Goal: Task Accomplishment & Management: Manage account settings

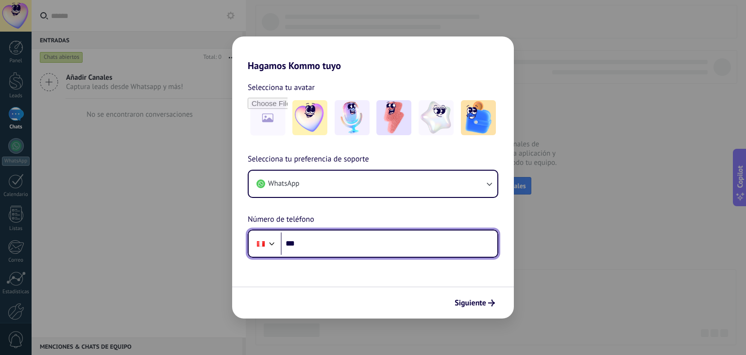
click at [323, 239] on input "***" at bounding box center [389, 243] width 217 height 22
click at [339, 246] on input "***" at bounding box center [389, 243] width 217 height 22
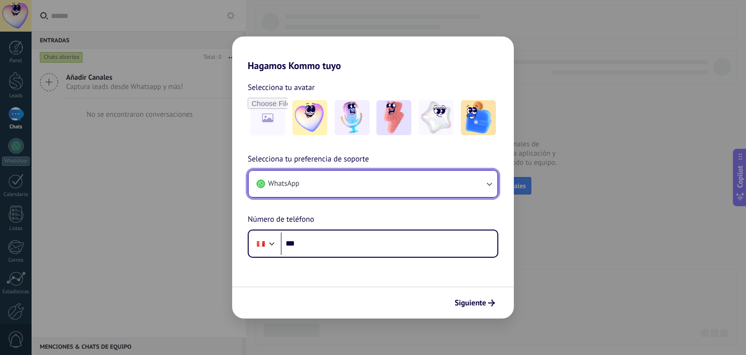
click at [389, 182] on button "WhatsApp" at bounding box center [373, 183] width 249 height 26
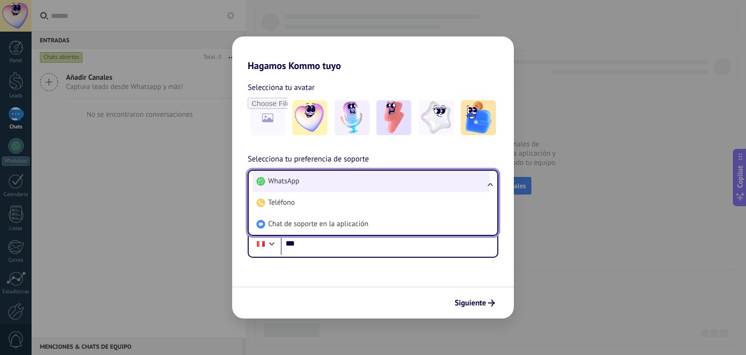
click at [362, 187] on li "WhatsApp" at bounding box center [371, 180] width 237 height 21
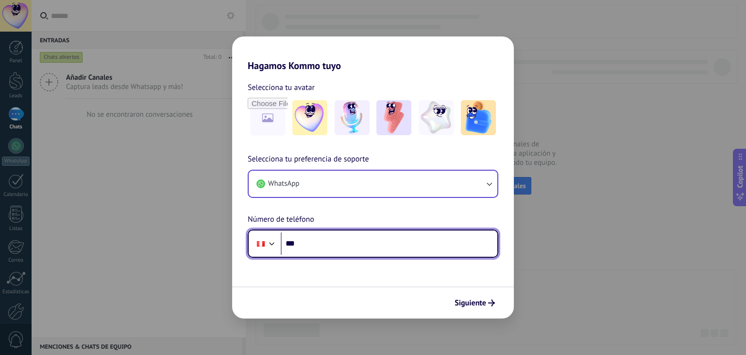
click at [331, 245] on input "***" at bounding box center [389, 243] width 217 height 22
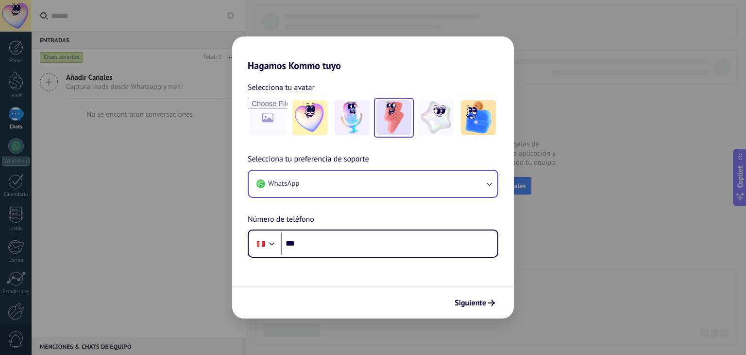
click at [398, 125] on img at bounding box center [393, 117] width 35 height 35
click at [482, 119] on img at bounding box center [478, 117] width 35 height 35
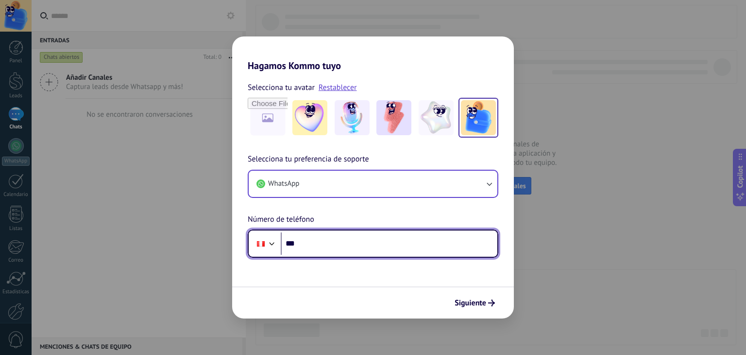
click at [372, 247] on input "***" at bounding box center [389, 243] width 217 height 22
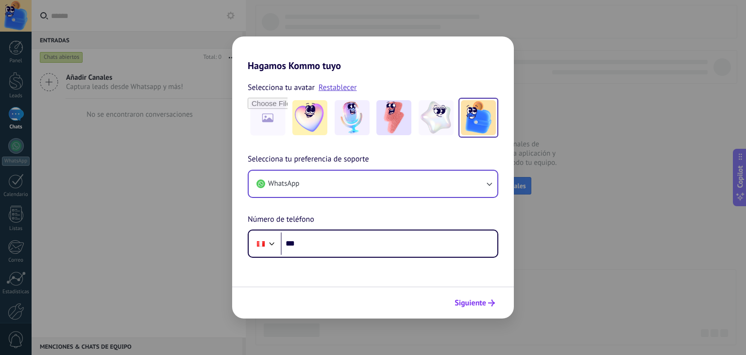
click at [469, 299] on span "Siguiente" at bounding box center [471, 302] width 32 height 7
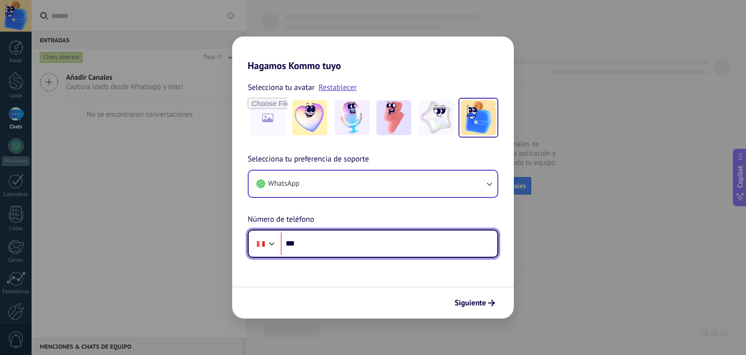
click at [375, 243] on input "***" at bounding box center [389, 243] width 217 height 22
type input "**********"
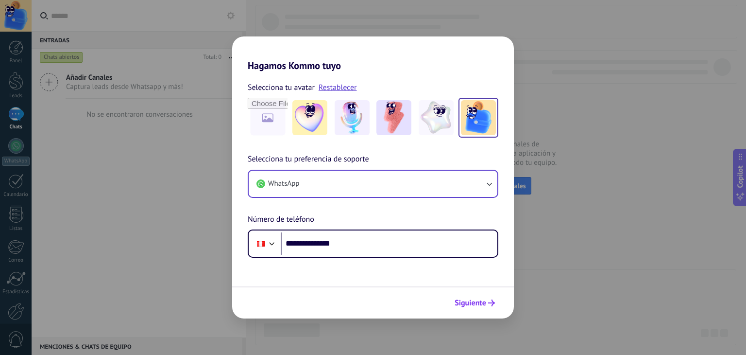
click at [464, 304] on span "Siguiente" at bounding box center [471, 302] width 32 height 7
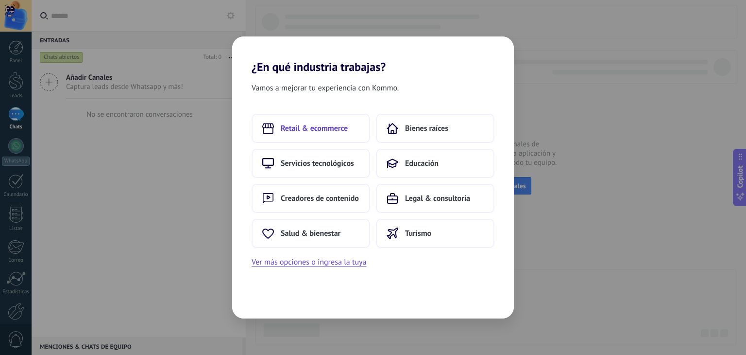
click at [338, 130] on span "Retail & ecommerce" at bounding box center [314, 128] width 67 height 10
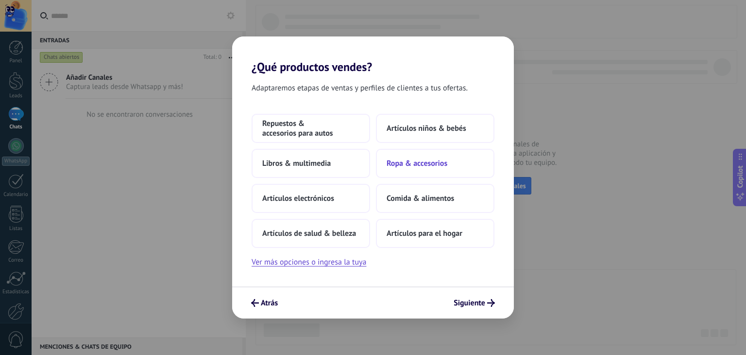
click at [425, 168] on button "Ropa & accesorios" at bounding box center [435, 163] width 119 height 29
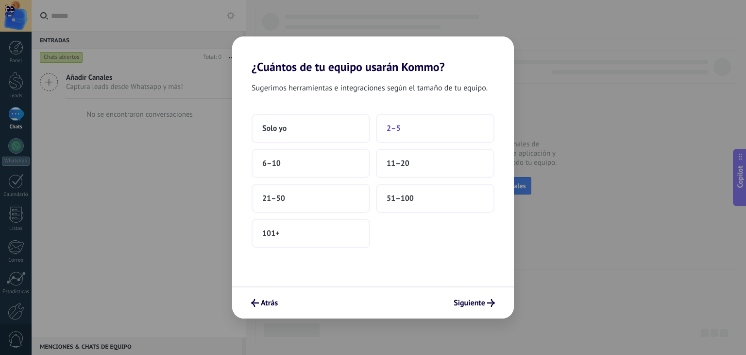
click at [401, 126] on button "2–5" at bounding box center [435, 128] width 119 height 29
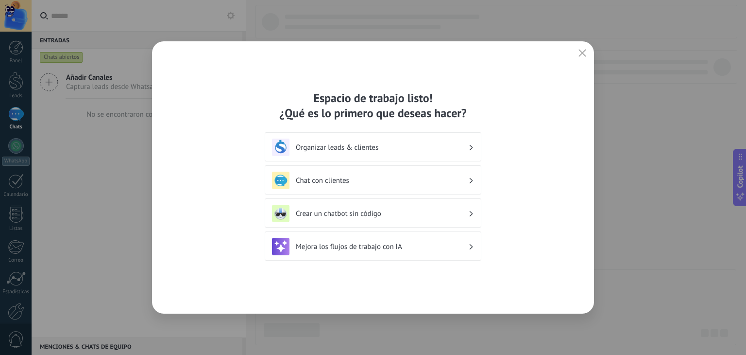
click at [443, 177] on h3 "Chat con clientes" at bounding box center [382, 180] width 172 height 9
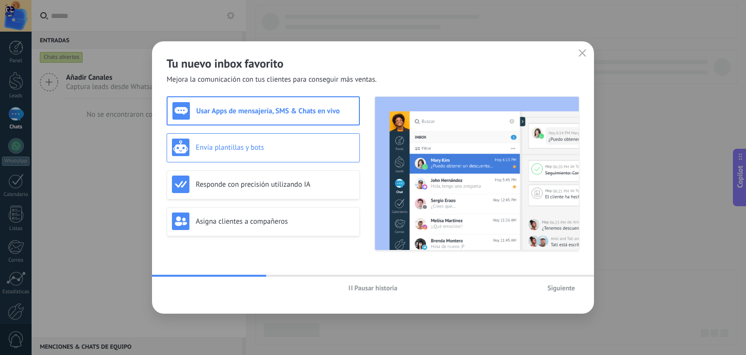
click at [310, 153] on div "Envía plantillas y bots" at bounding box center [263, 146] width 183 height 17
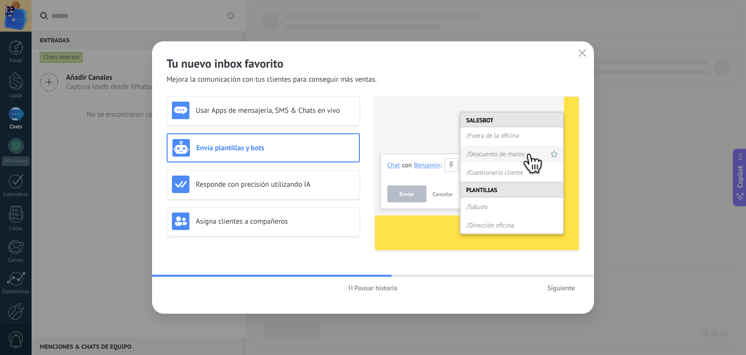
click at [554, 289] on span "Siguiente" at bounding box center [561, 287] width 28 height 7
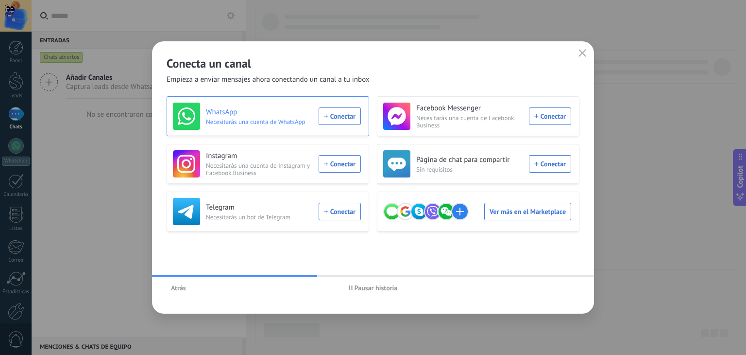
click at [333, 120] on div "WhatsApp Necesitarás una cuenta de WhatsApp Conectar" at bounding box center [267, 115] width 188 height 27
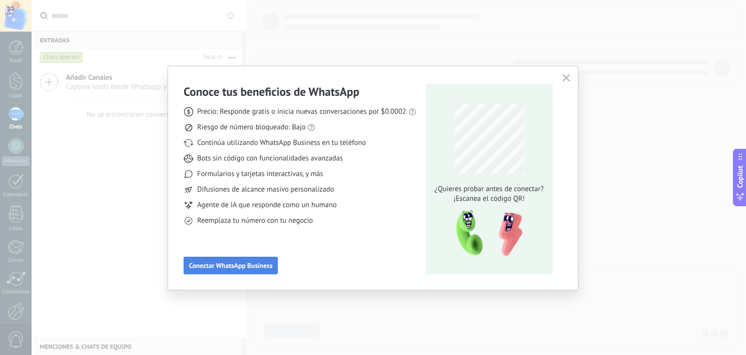
click at [241, 267] on span "Conectar WhatsApp Business" at bounding box center [231, 265] width 84 height 7
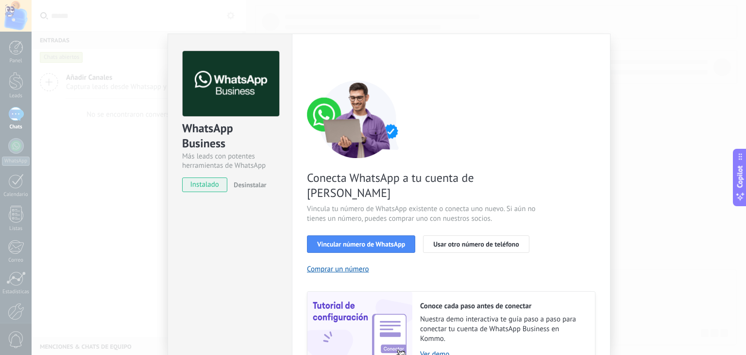
scroll to position [42, 0]
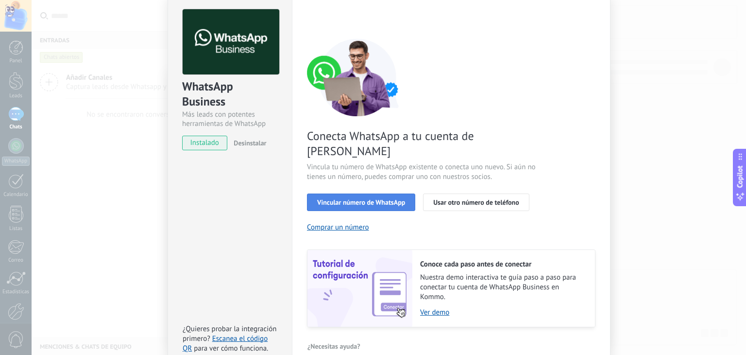
click at [382, 199] on span "Vincular número de WhatsApp" at bounding box center [361, 202] width 88 height 7
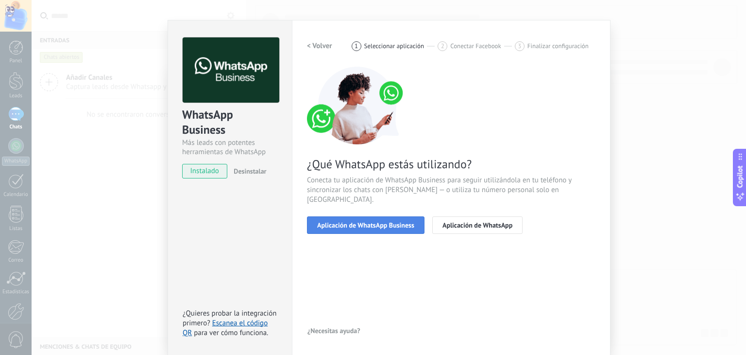
click at [379, 221] on span "Aplicación de WhatsApp Business" at bounding box center [365, 224] width 97 height 7
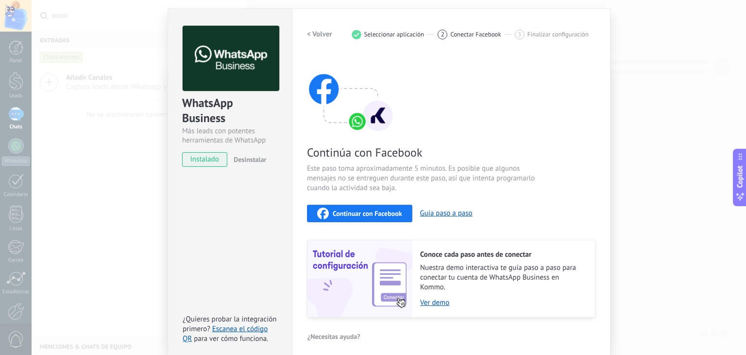
scroll to position [31, 0]
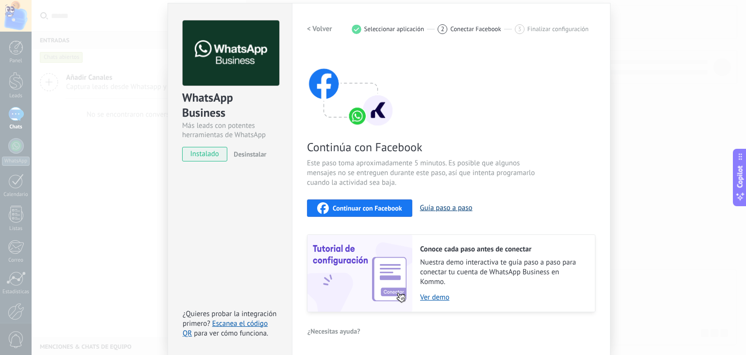
click at [440, 206] on button "Guía paso a paso" at bounding box center [446, 207] width 52 height 9
click at [386, 208] on span "Continuar con Facebook" at bounding box center [367, 207] width 69 height 7
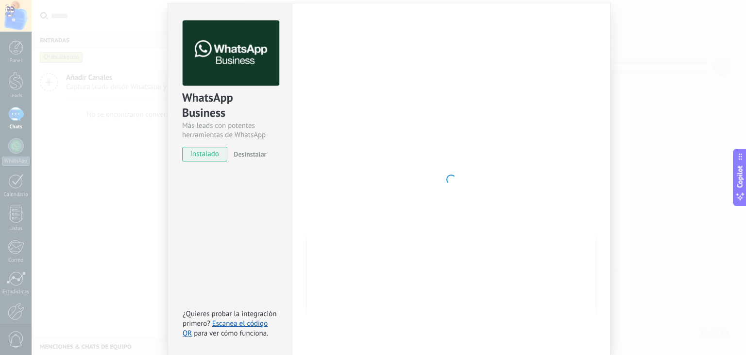
scroll to position [14, 0]
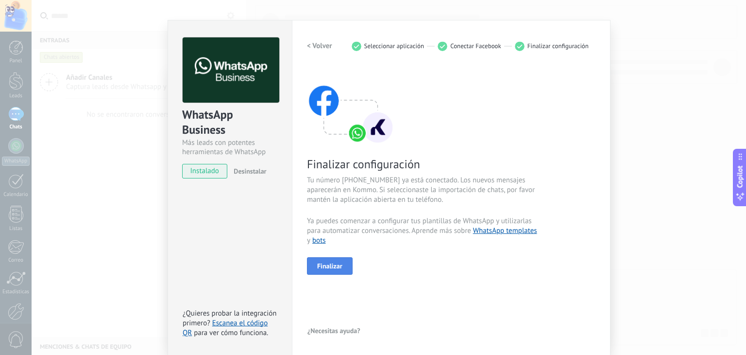
click at [327, 262] on span "Finalizar" at bounding box center [329, 265] width 25 height 7
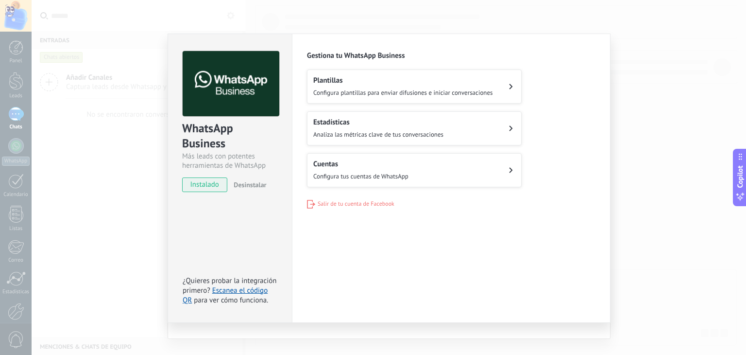
scroll to position [0, 0]
click at [639, 228] on div "WhatsApp Business Más leads con potentes herramientas de WhatsApp instalado Des…" at bounding box center [389, 177] width 714 height 355
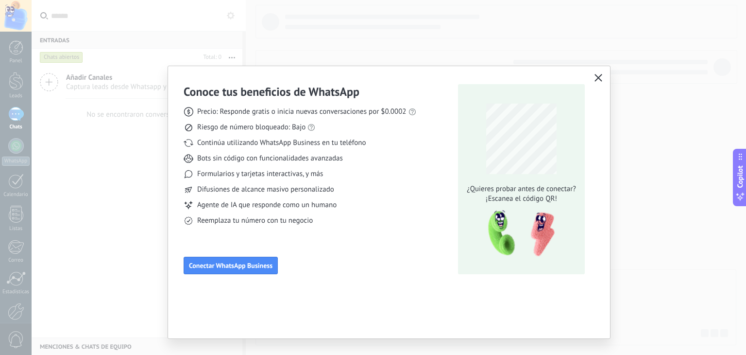
click at [600, 77] on icon "button" at bounding box center [599, 78] width 8 height 8
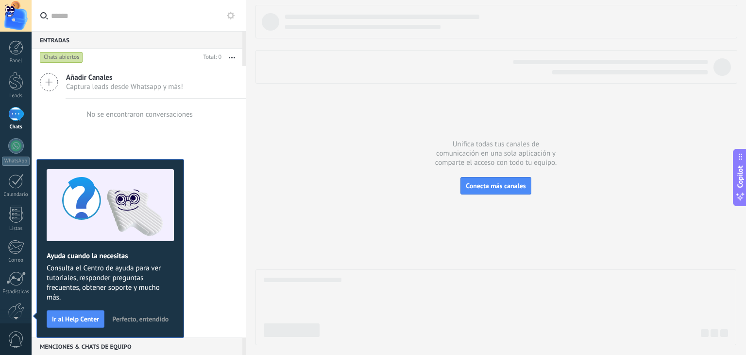
click at [214, 280] on div "Añadir Canales Captura leads desde Whatsapp y más! No se encontraron conversaci…" at bounding box center [139, 201] width 214 height 271
click at [214, 267] on div "Añadir Canales Captura leads desde Whatsapp y más! No se encontraron conversaci…" at bounding box center [139, 201] width 214 height 271
click at [14, 144] on div at bounding box center [16, 146] width 16 height 16
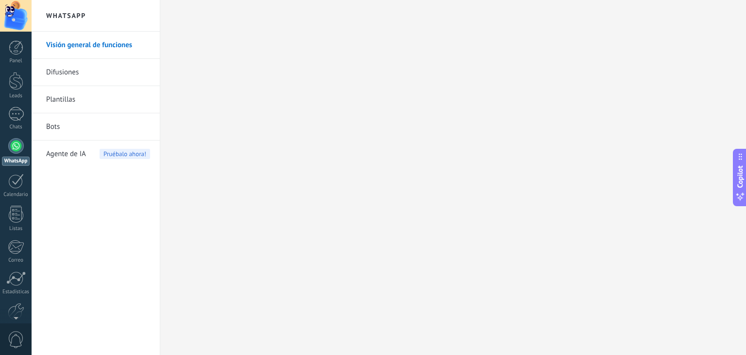
click at [68, 94] on link "Plantillas" at bounding box center [98, 99] width 104 height 27
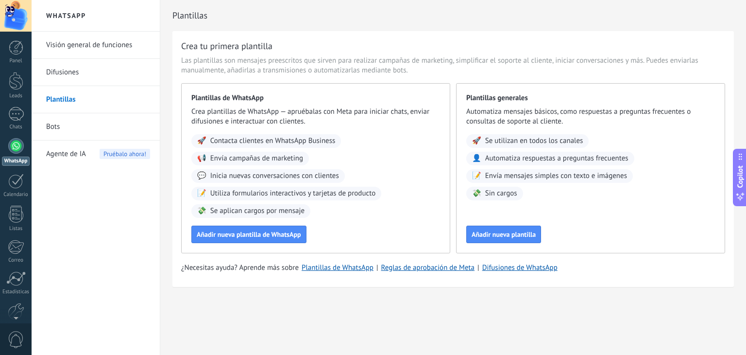
click at [82, 47] on link "Visión general de funciones" at bounding box center [98, 45] width 104 height 27
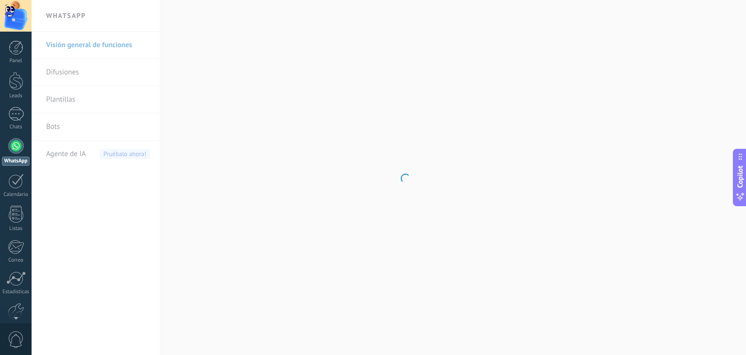
click at [68, 67] on body ".abecls-1,.abecls-2{fill-rule:evenodd}.abecls-2{fill:#fff} .abhcls-1{fill:none}…" at bounding box center [373, 177] width 746 height 355
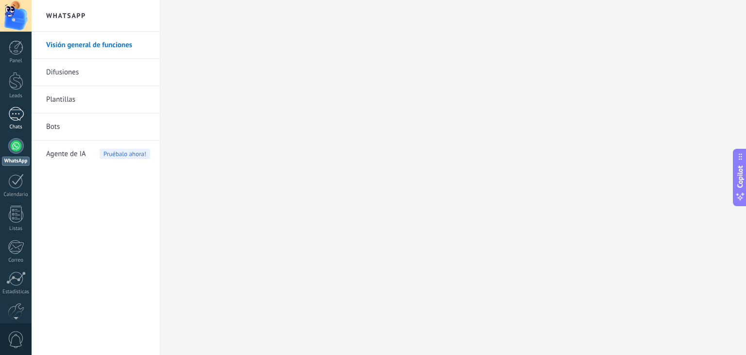
click at [17, 116] on div at bounding box center [16, 114] width 16 height 14
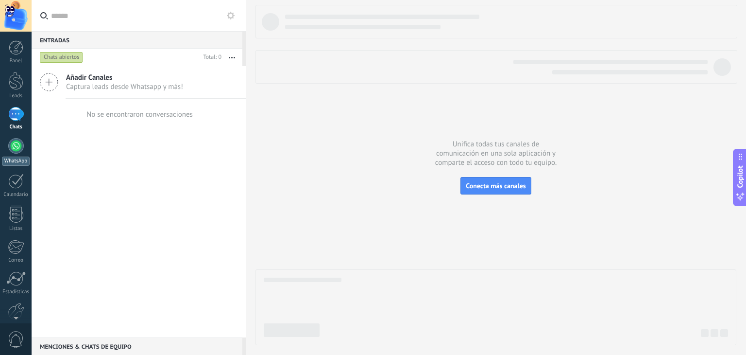
click at [17, 145] on div at bounding box center [16, 146] width 16 height 16
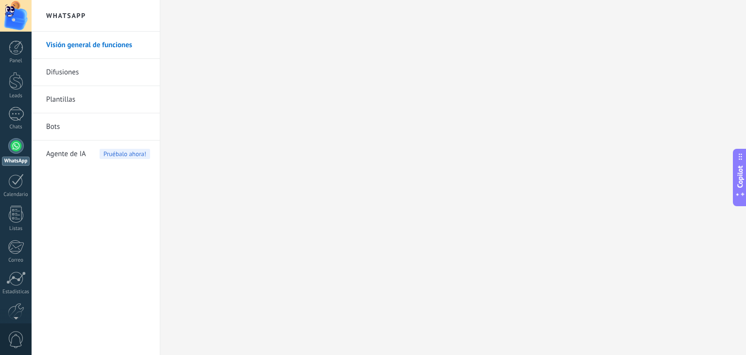
click at [63, 68] on link "Difusiones" at bounding box center [98, 72] width 104 height 27
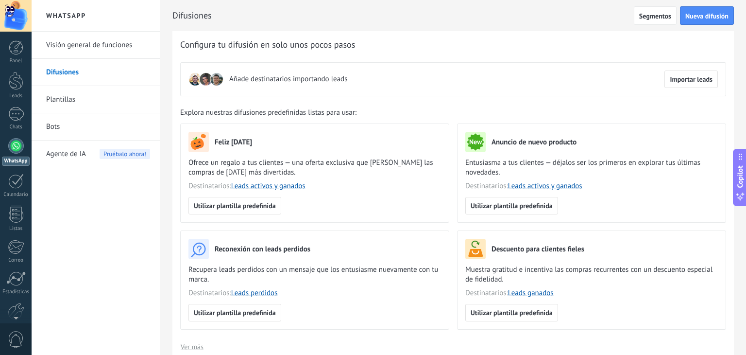
click at [90, 46] on link "Visión general de funciones" at bounding box center [98, 45] width 104 height 27
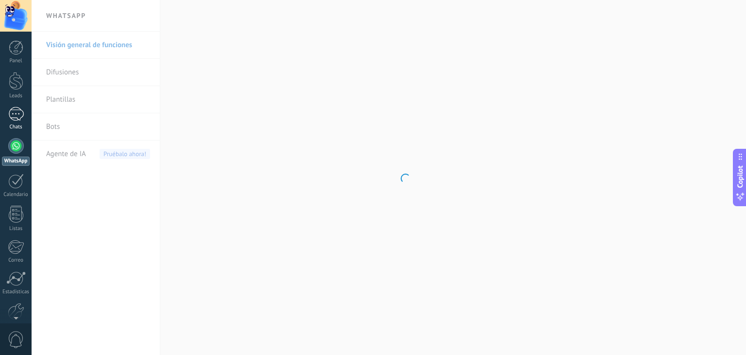
click at [16, 115] on div at bounding box center [16, 114] width 16 height 14
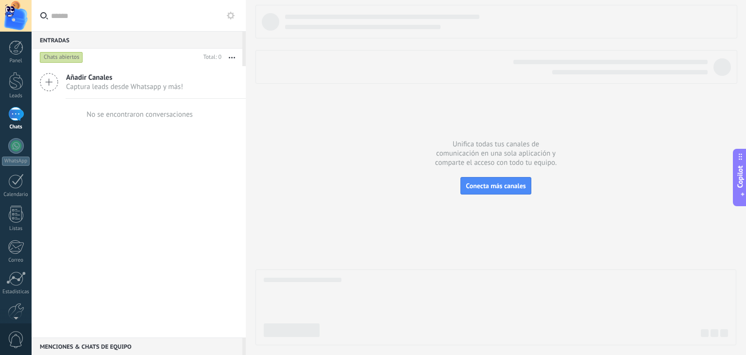
click at [100, 76] on span "Añadir Canales" at bounding box center [124, 77] width 117 height 9
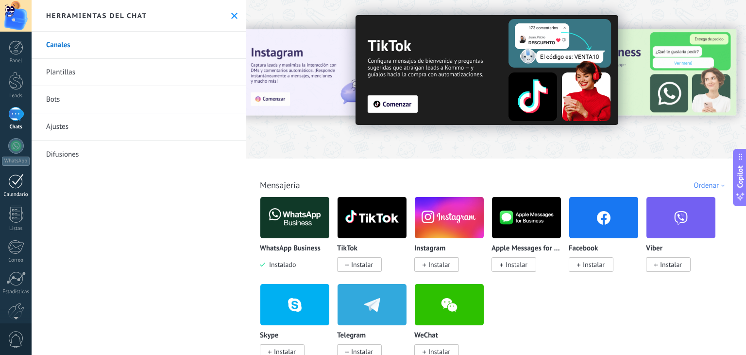
click at [13, 181] on div at bounding box center [16, 180] width 16 height 15
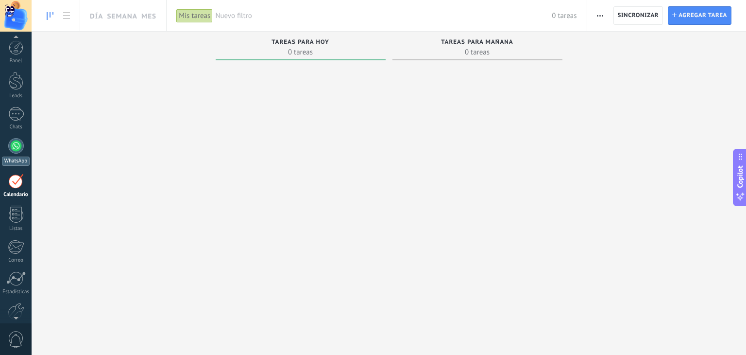
click at [16, 147] on div at bounding box center [16, 146] width 16 height 16
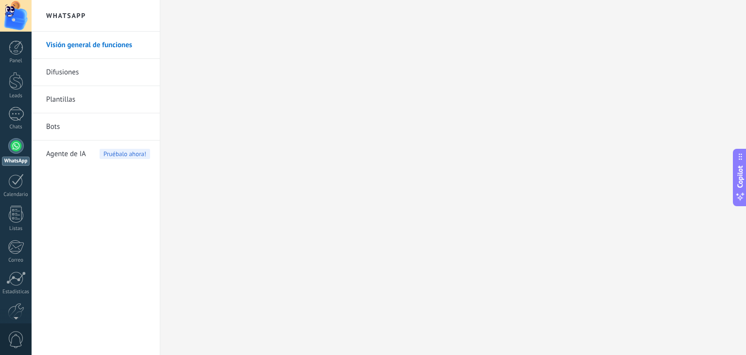
click at [19, 148] on div at bounding box center [16, 146] width 16 height 16
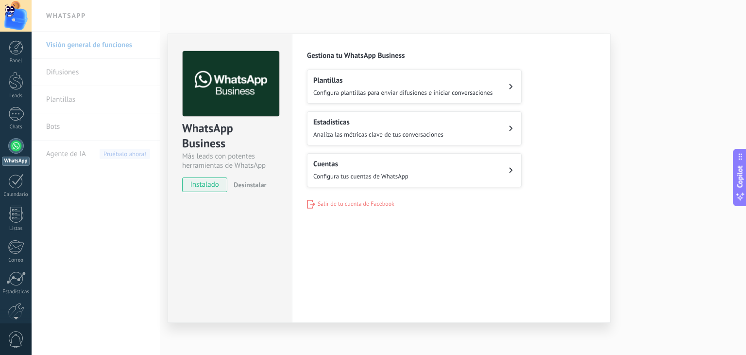
click at [434, 164] on button "Cuentas Configura tus cuentas de WhatsApp" at bounding box center [414, 170] width 215 height 34
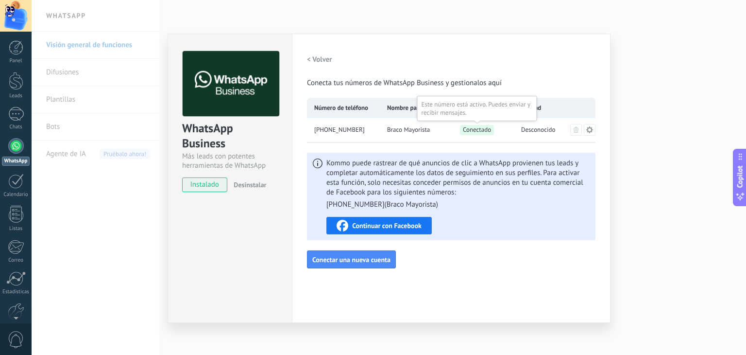
click at [476, 127] on span "Conectado" at bounding box center [477, 130] width 34 height 10
click at [508, 57] on div "< Volver Conecta tus números de WhatsApp Business y gestionalos aquí" at bounding box center [451, 69] width 289 height 37
click at [637, 162] on div "WhatsApp Business Más leads con potentes herramientas de WhatsApp instalado Des…" at bounding box center [389, 177] width 714 height 355
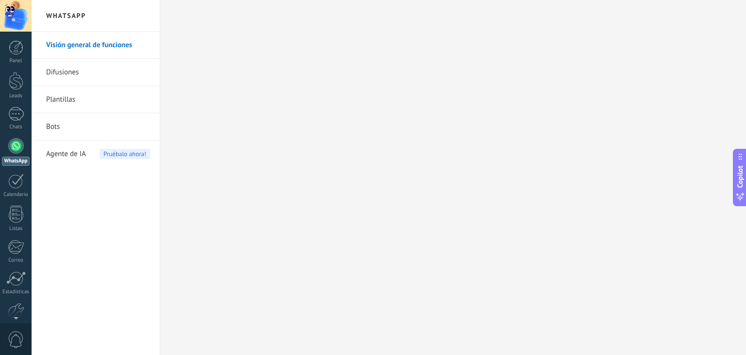
click at [51, 121] on link "Bots" at bounding box center [98, 126] width 104 height 27
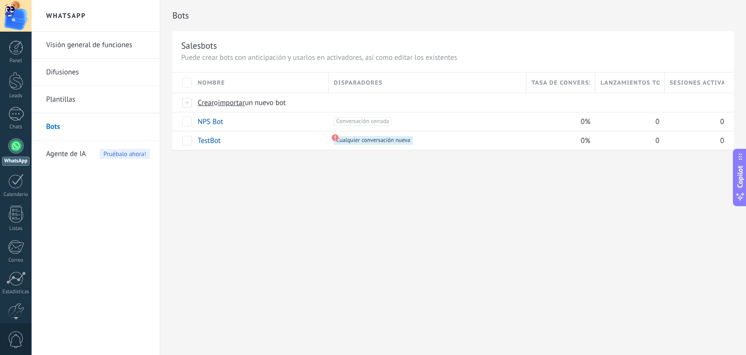
click at [57, 93] on link "Plantillas" at bounding box center [98, 99] width 104 height 27
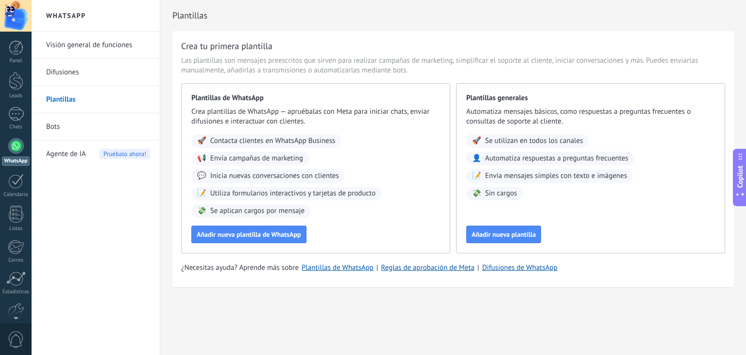
click at [59, 74] on link "Difusiones" at bounding box center [98, 72] width 104 height 27
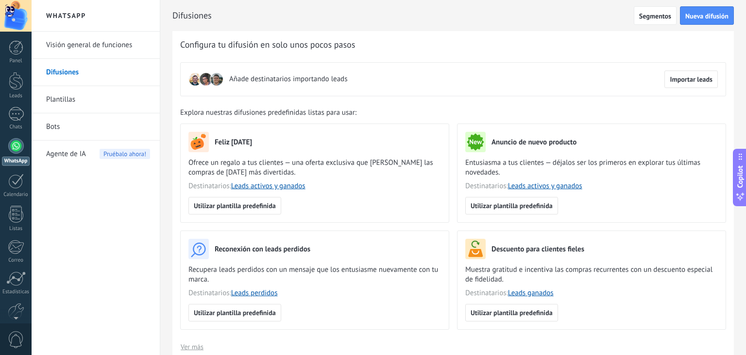
click at [78, 44] on link "Visión general de funciones" at bounding box center [98, 45] width 104 height 27
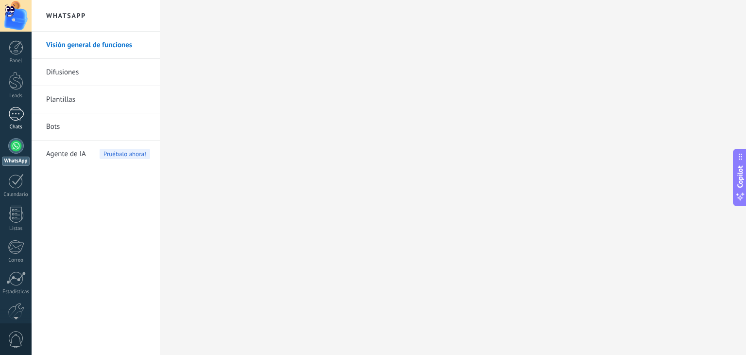
click at [21, 119] on div at bounding box center [16, 114] width 16 height 14
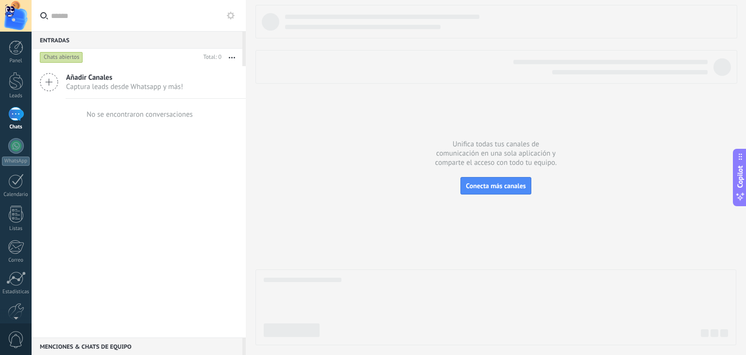
click at [48, 79] on icon at bounding box center [49, 82] width 18 height 18
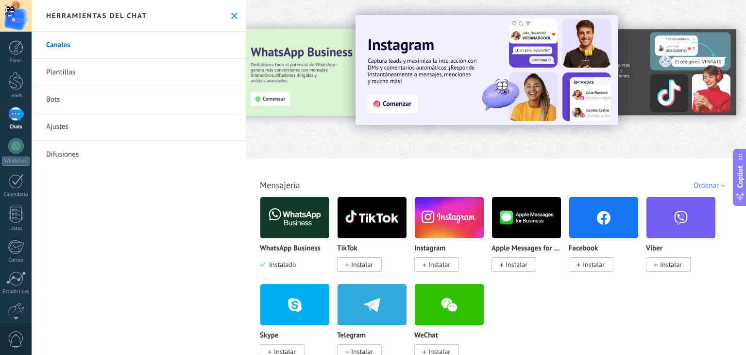
click at [294, 213] on img at bounding box center [294, 217] width 69 height 47
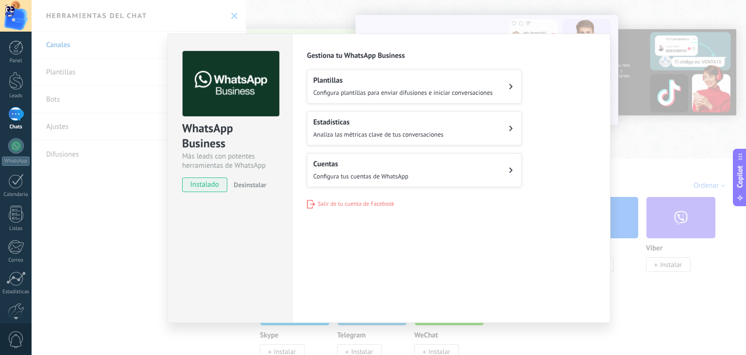
click at [381, 170] on div "Cuentas Configura tus cuentas de WhatsApp" at bounding box center [360, 169] width 95 height 21
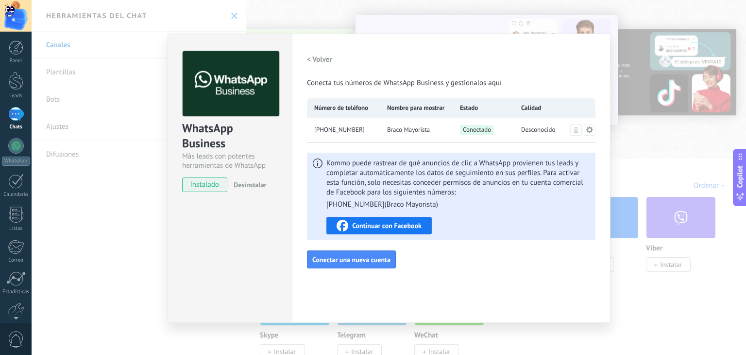
click at [589, 131] on icon at bounding box center [590, 130] width 8 height 8
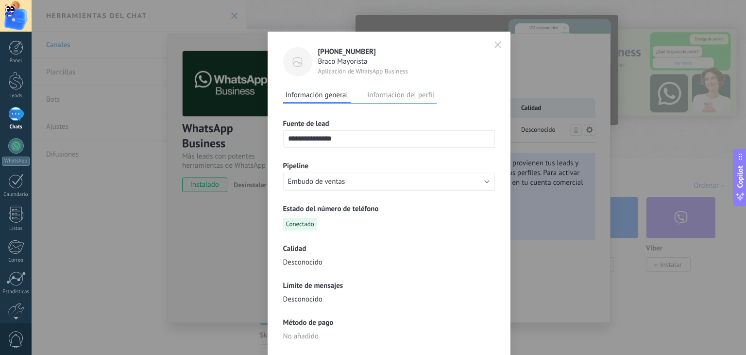
click at [585, 128] on div "**********" at bounding box center [389, 177] width 714 height 355
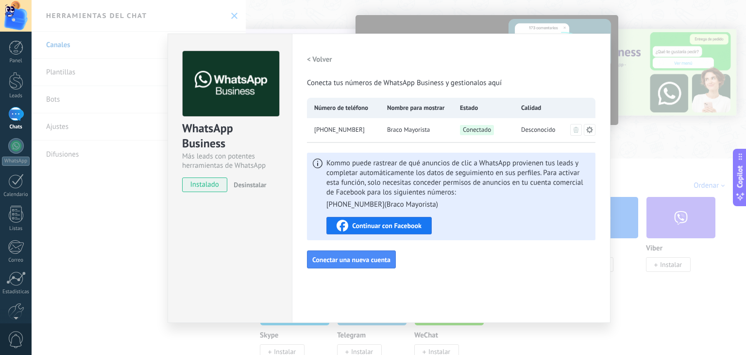
click at [588, 132] on icon at bounding box center [590, 130] width 8 height 8
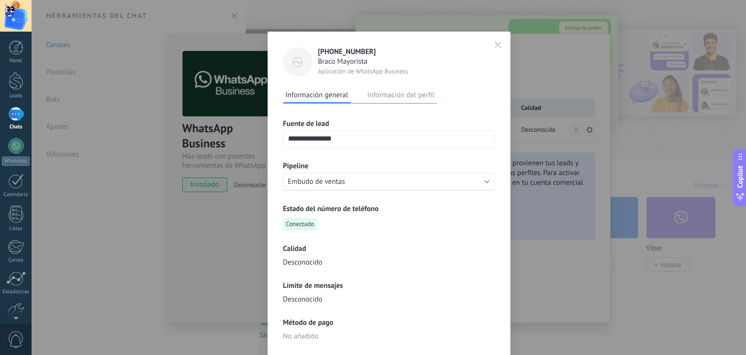
click at [404, 95] on button "Información del perfil" at bounding box center [401, 94] width 72 height 15
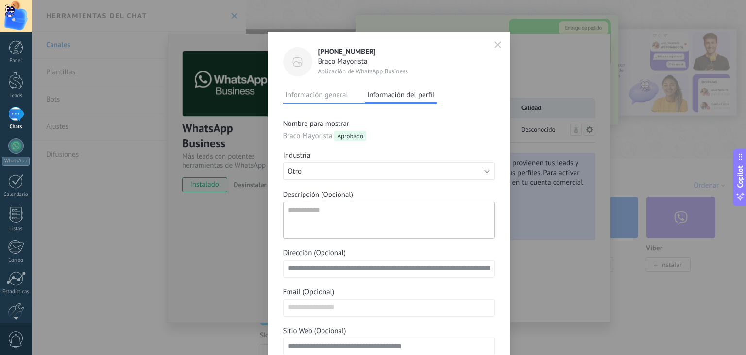
click at [495, 48] on span "button" at bounding box center [497, 45] width 7 height 8
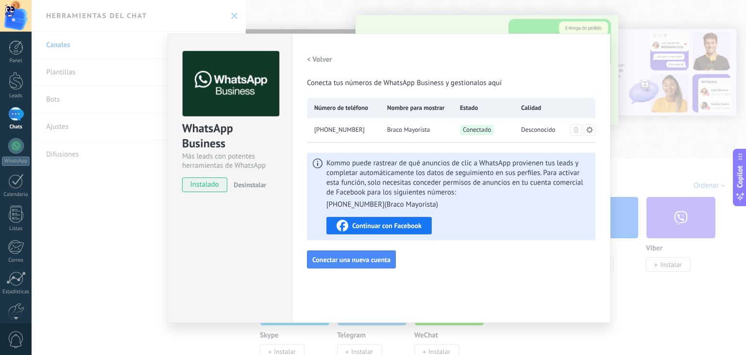
click at [645, 304] on div "WhatsApp Business Más leads con potentes herramientas de WhatsApp instalado Des…" at bounding box center [389, 177] width 714 height 355
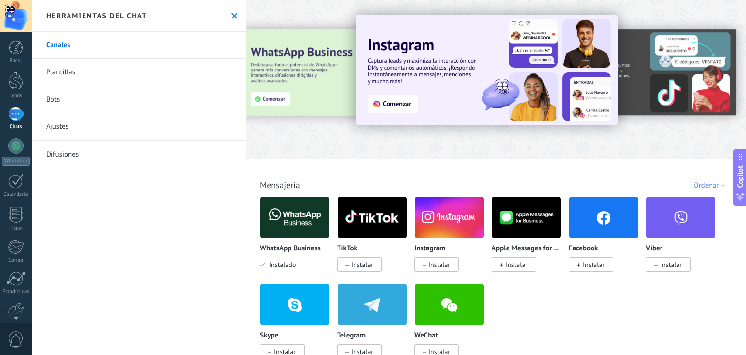
click at [156, 237] on div "Canales Plantillas Bots Ajustes Difusiones" at bounding box center [139, 193] width 214 height 323
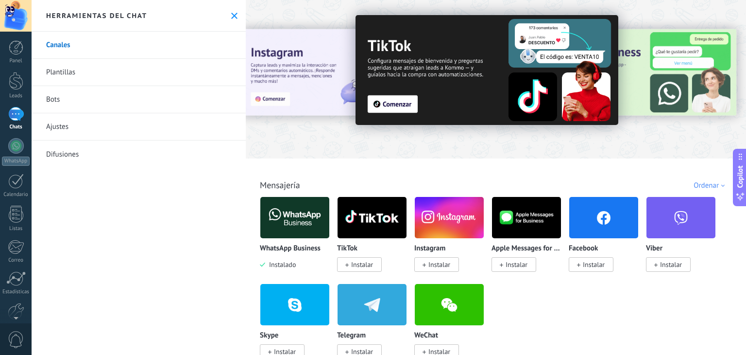
click at [17, 119] on div at bounding box center [16, 114] width 16 height 14
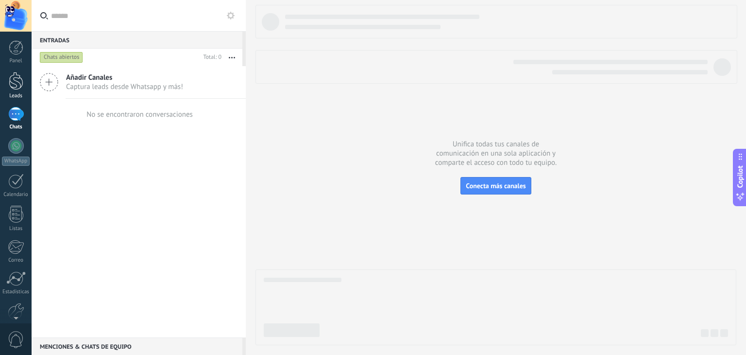
click at [21, 80] on div at bounding box center [16, 81] width 15 height 18
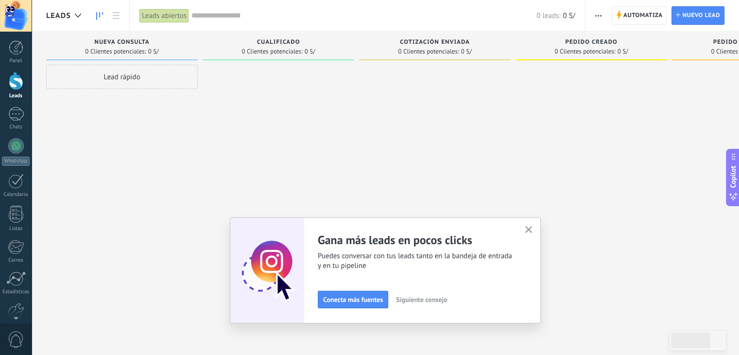
click at [531, 228] on use "button" at bounding box center [528, 229] width 7 height 7
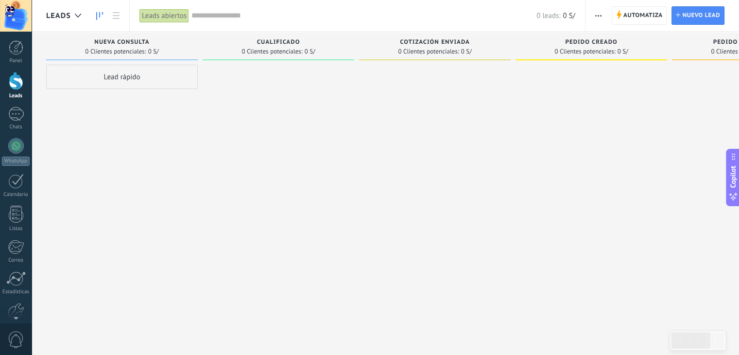
click at [119, 75] on div "Lead rápido" at bounding box center [122, 77] width 152 height 24
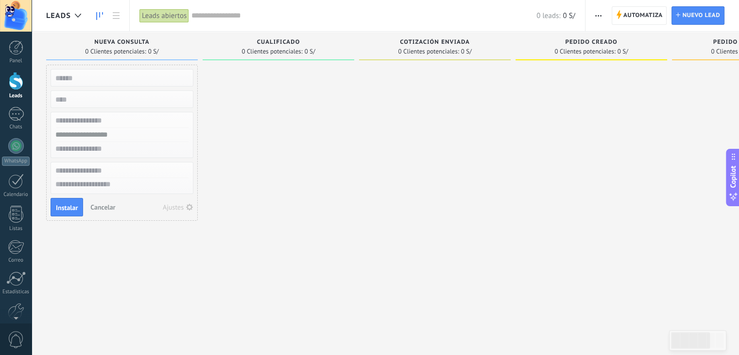
click at [266, 95] on div at bounding box center [279, 179] width 152 height 228
click at [288, 85] on div at bounding box center [279, 179] width 152 height 228
click at [119, 16] on icon at bounding box center [116, 15] width 7 height 7
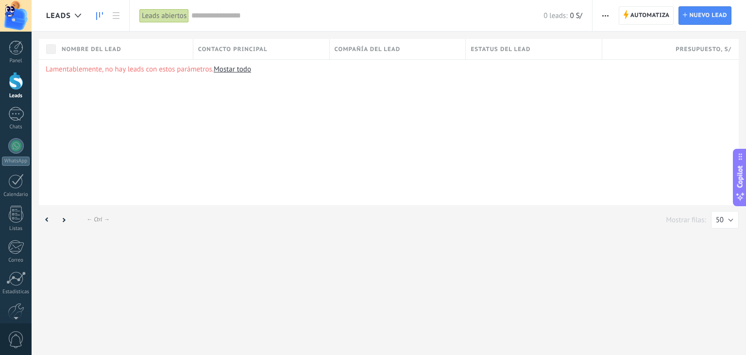
click at [102, 12] on icon at bounding box center [99, 16] width 7 height 8
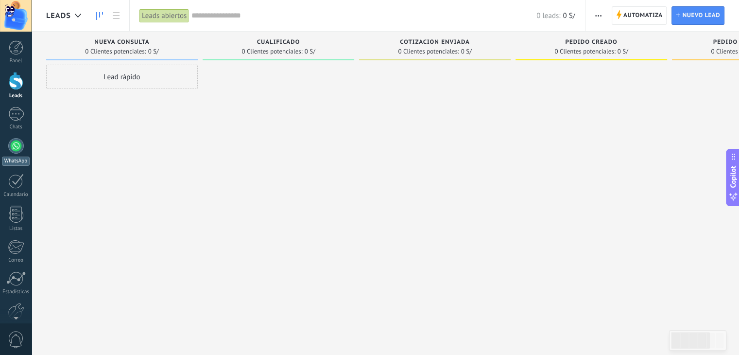
click at [13, 145] on div at bounding box center [16, 146] width 16 height 16
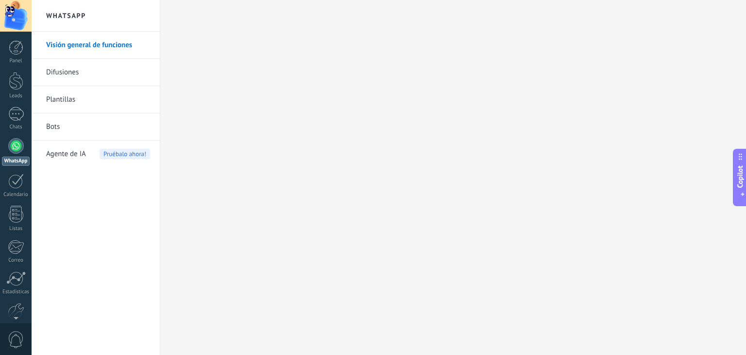
click at [741, 191] on div "Copilot" at bounding box center [740, 177] width 10 height 49
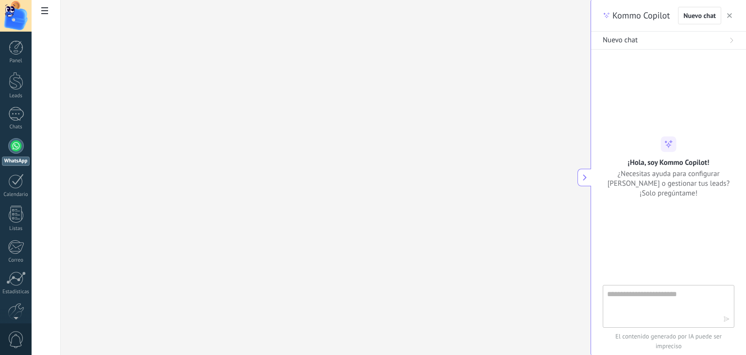
click at [728, 16] on icon "button" at bounding box center [729, 15] width 5 height 5
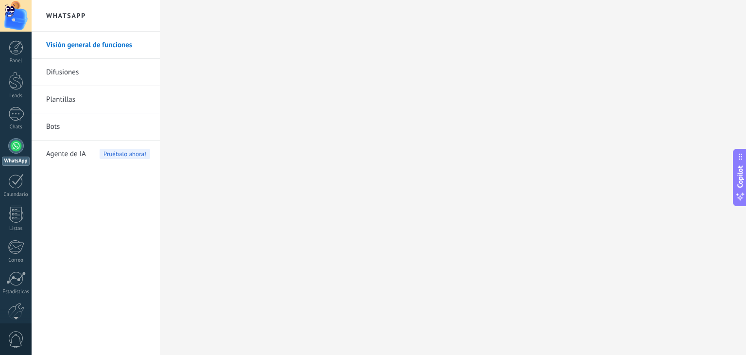
click at [15, 17] on div at bounding box center [16, 16] width 32 height 32
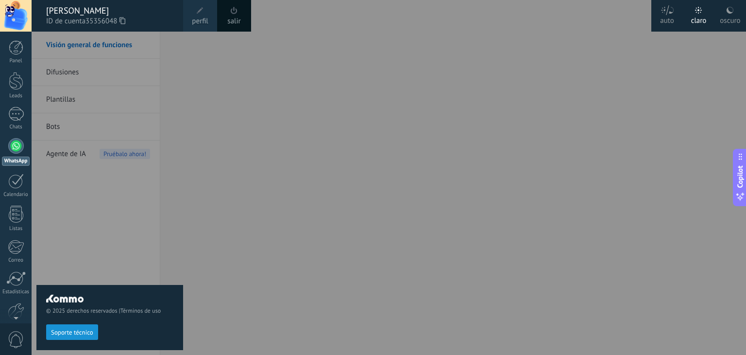
click at [70, 332] on span "Soporte técnico" at bounding box center [72, 332] width 42 height 7
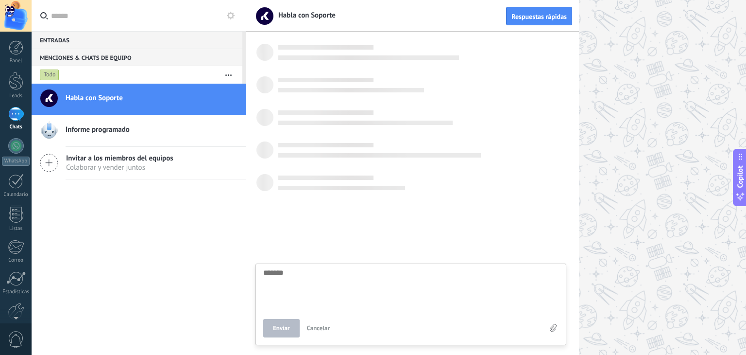
scroll to position [9, 0]
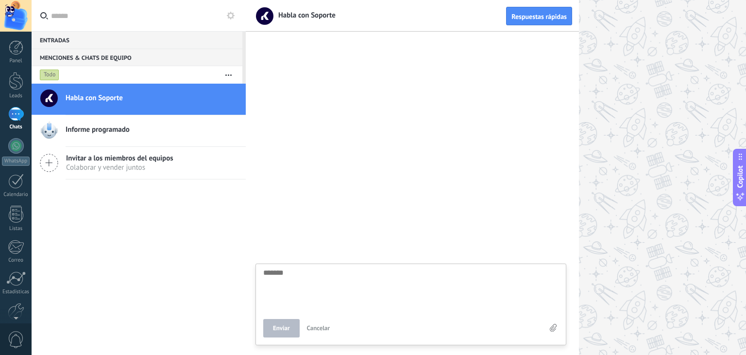
click at [308, 277] on textarea at bounding box center [410, 289] width 295 height 40
type textarea "*"
type textarea "**"
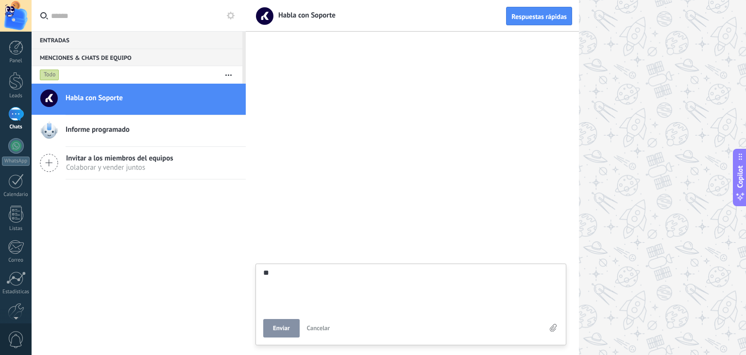
type textarea "**"
type textarea "****"
type textarea "*****"
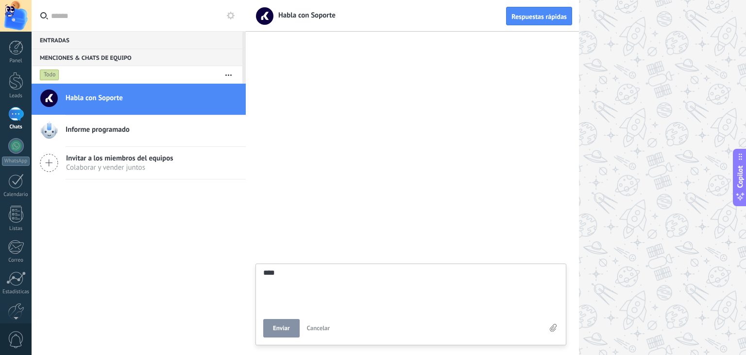
type textarea "*****"
type textarea "******"
type textarea "*******"
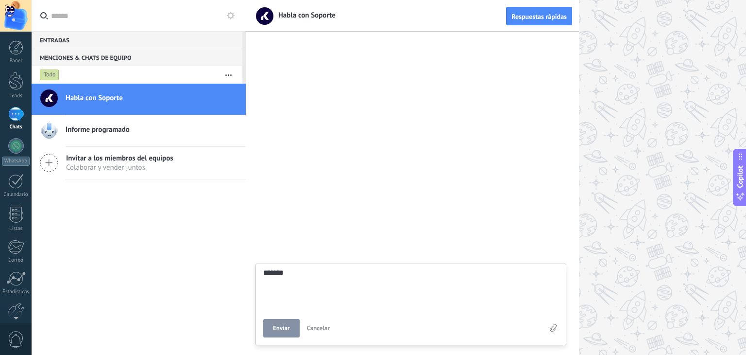
type textarea "********"
type textarea "*********"
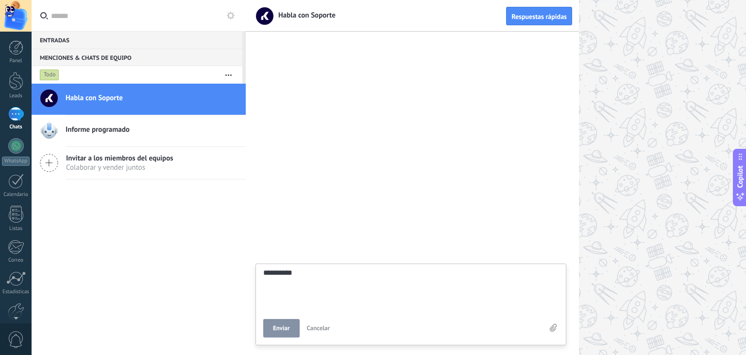
scroll to position [18, 0]
type textarea "*********"
click at [281, 323] on button "Enviar" at bounding box center [281, 328] width 36 height 18
type textarea "*******"
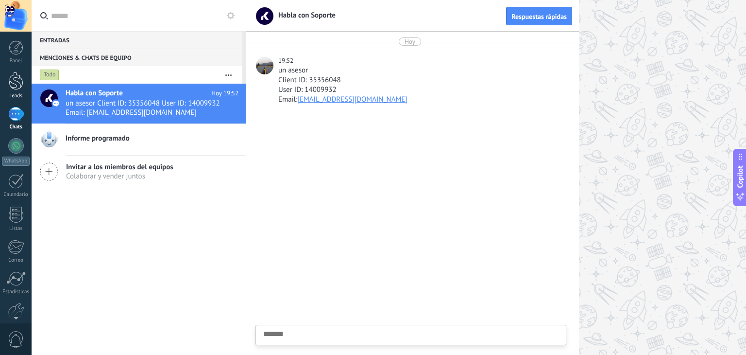
click at [18, 83] on div at bounding box center [16, 81] width 15 height 18
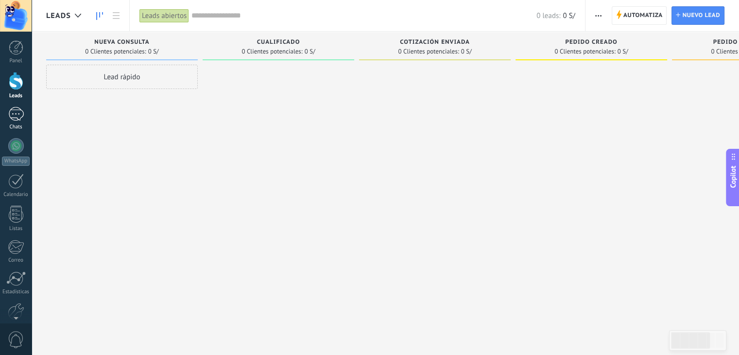
click at [17, 110] on div at bounding box center [16, 114] width 16 height 14
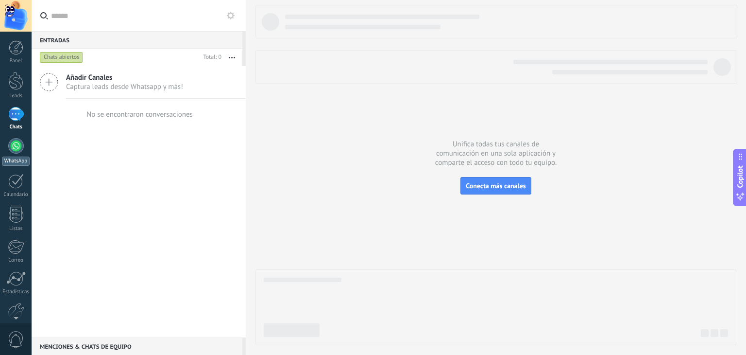
click at [9, 151] on link "WhatsApp" at bounding box center [16, 152] width 32 height 28
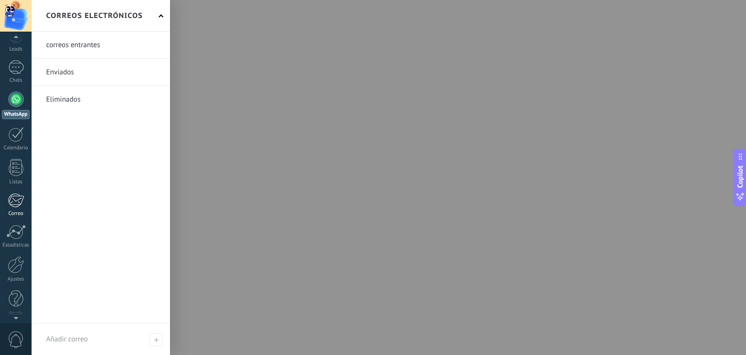
scroll to position [49, 0]
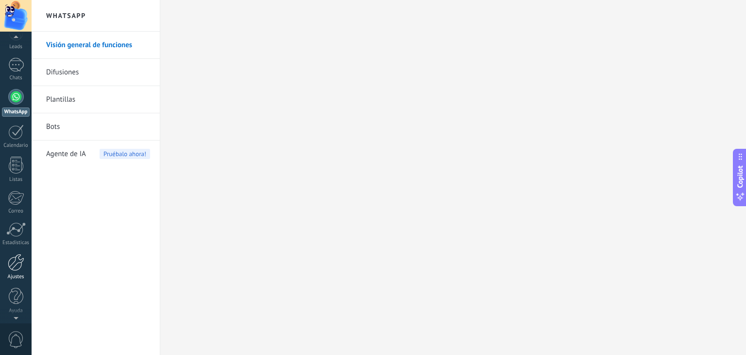
click at [17, 269] on div at bounding box center [16, 262] width 17 height 17
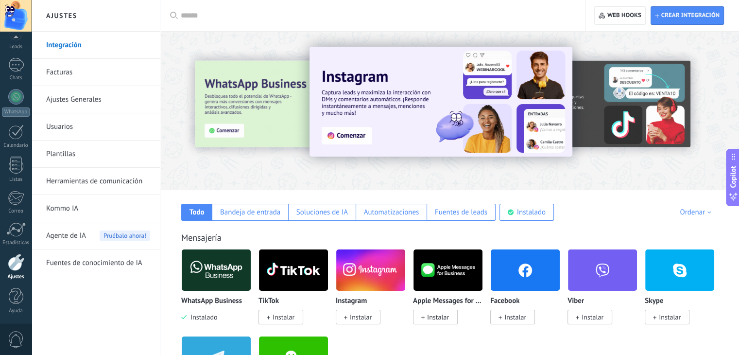
click at [76, 95] on link "Ajustes Generales" at bounding box center [98, 99] width 104 height 27
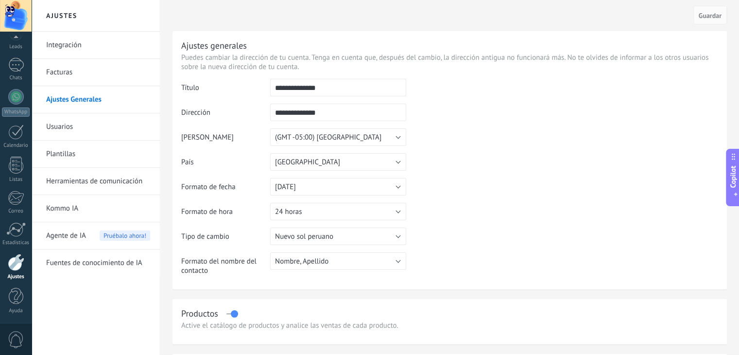
click at [105, 159] on link "Plantillas" at bounding box center [98, 153] width 104 height 27
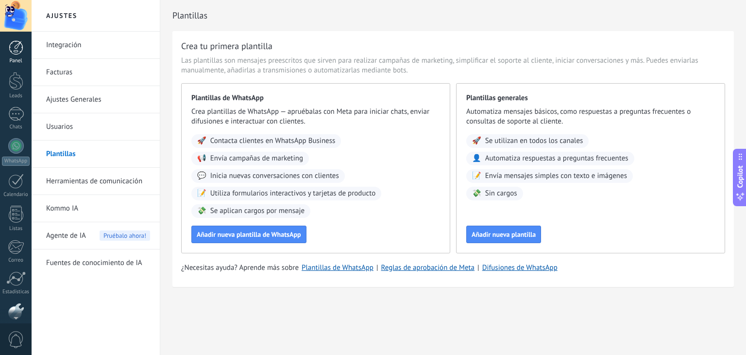
click at [15, 50] on div at bounding box center [16, 47] width 15 height 15
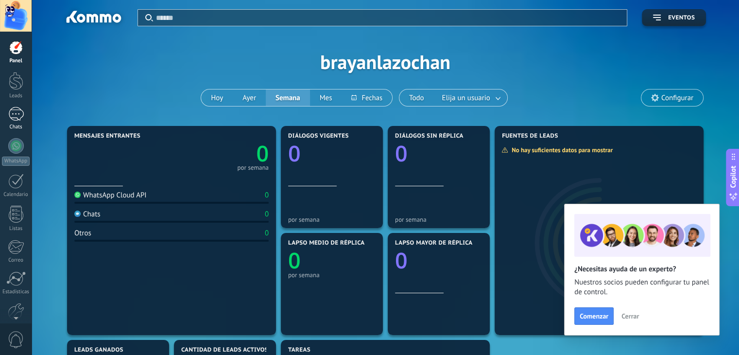
click at [17, 108] on div at bounding box center [16, 114] width 16 height 14
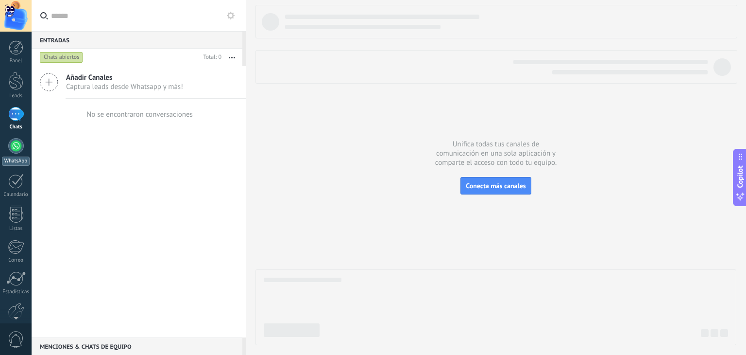
click at [15, 154] on link "WhatsApp" at bounding box center [16, 152] width 32 height 28
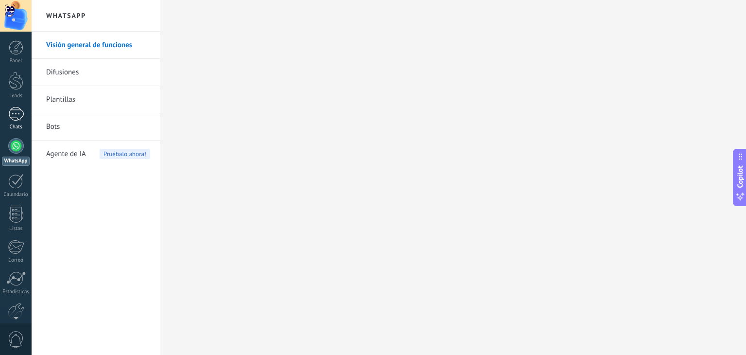
click at [17, 115] on div at bounding box center [16, 114] width 16 height 14
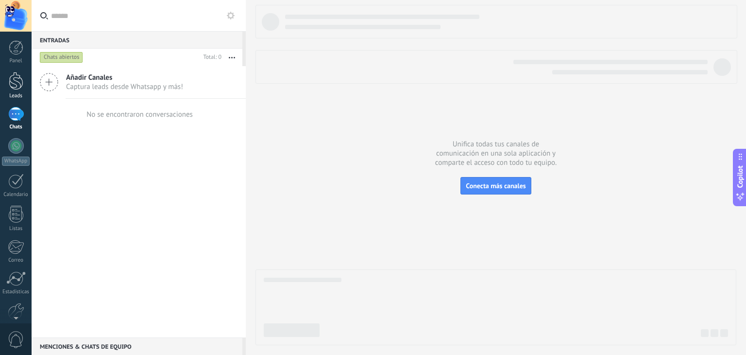
click at [17, 87] on div at bounding box center [16, 81] width 15 height 18
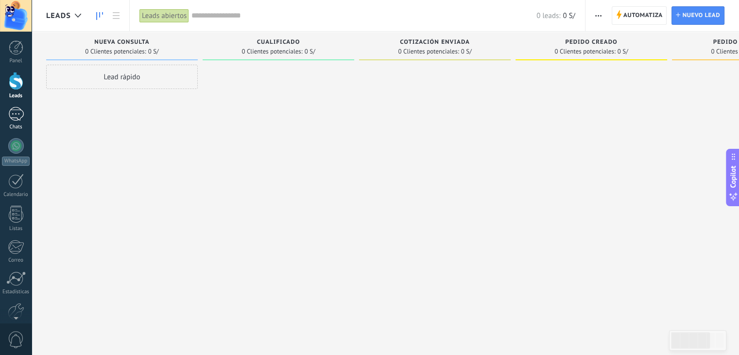
click at [19, 128] on div "Chats" at bounding box center [16, 127] width 28 height 6
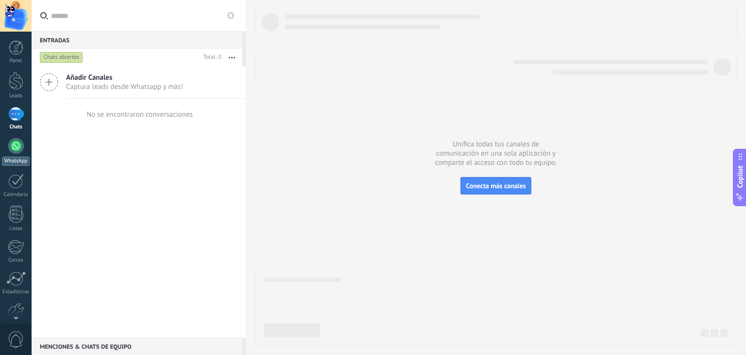
click at [17, 145] on div at bounding box center [16, 146] width 16 height 16
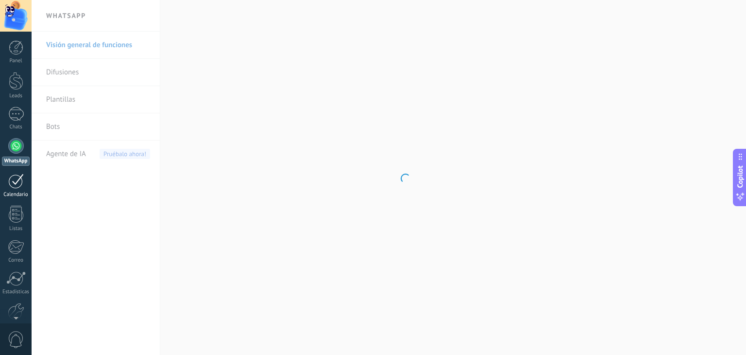
click at [18, 187] on div at bounding box center [16, 180] width 16 height 15
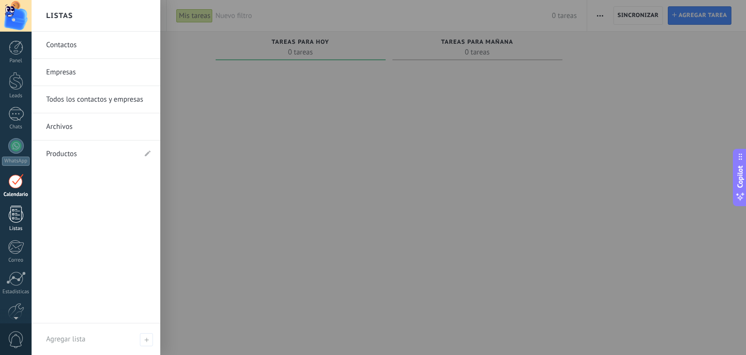
click at [21, 209] on div at bounding box center [16, 213] width 15 height 17
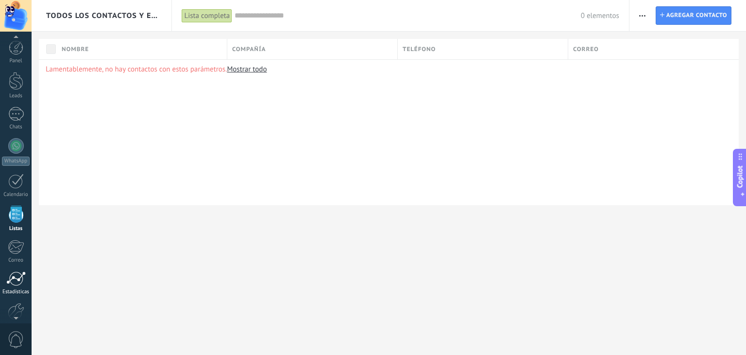
scroll to position [49, 0]
click at [11, 262] on div at bounding box center [16, 262] width 17 height 17
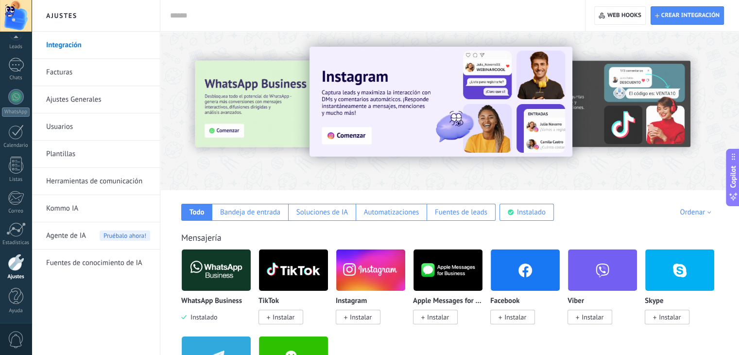
click at [205, 266] on img at bounding box center [216, 269] width 69 height 47
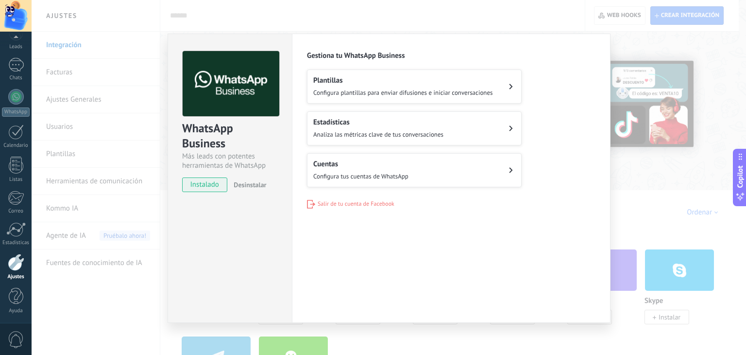
click at [360, 168] on div "Cuentas Configura tus cuentas de WhatsApp" at bounding box center [360, 169] width 95 height 21
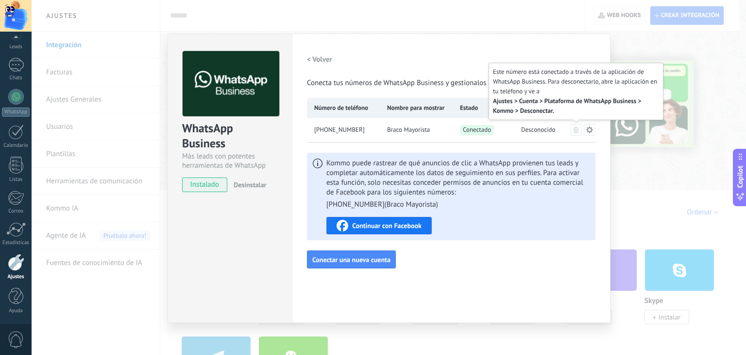
click at [577, 127] on icon at bounding box center [576, 130] width 5 height 6
click at [574, 131] on icon at bounding box center [576, 130] width 5 height 6
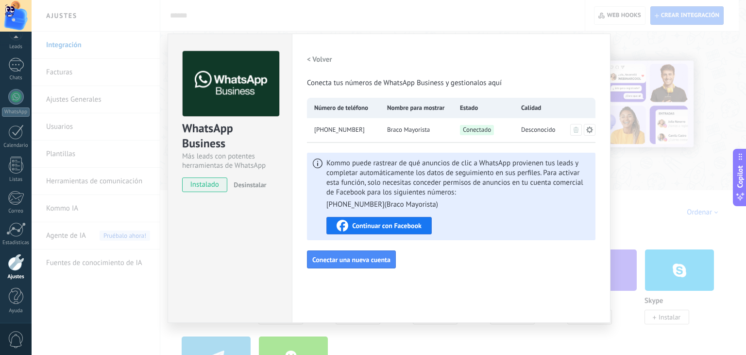
click at [588, 131] on icon at bounding box center [589, 129] width 7 height 7
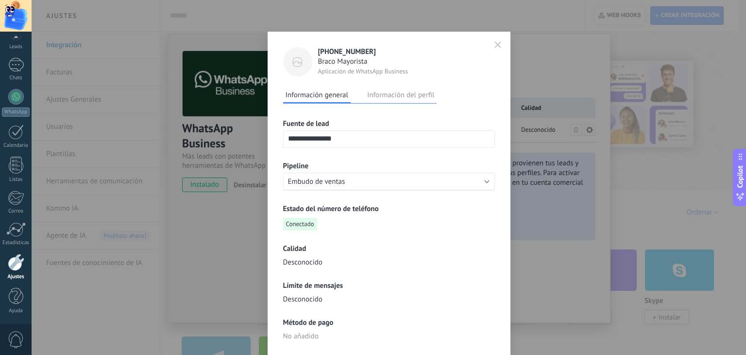
click at [495, 48] on span "button" at bounding box center [497, 45] width 7 height 8
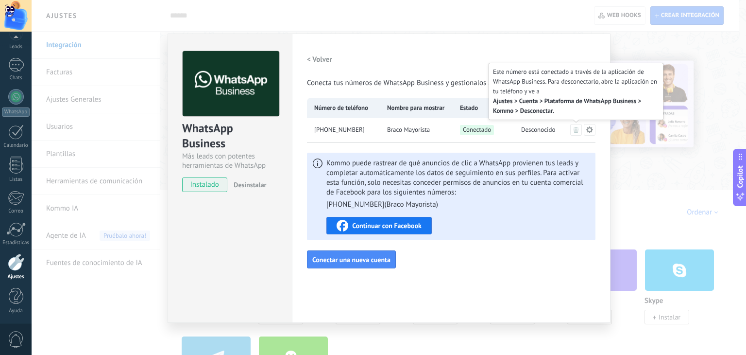
click at [576, 131] on icon at bounding box center [576, 130] width 5 height 6
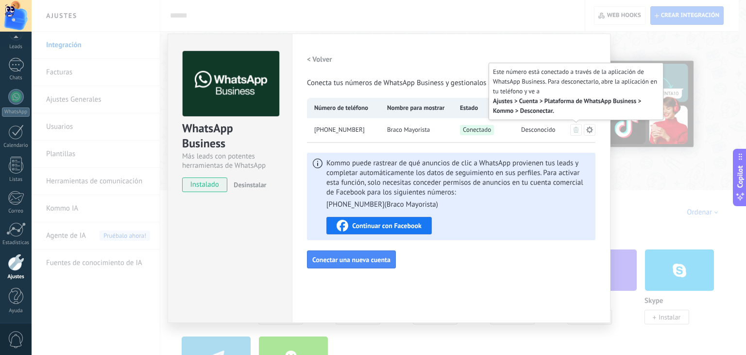
click at [575, 131] on icon at bounding box center [576, 130] width 5 height 6
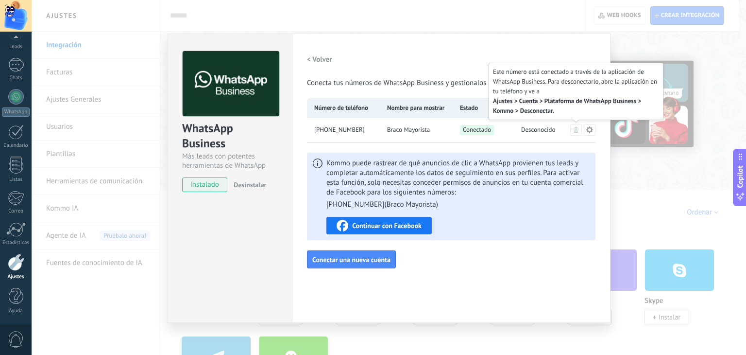
click at [576, 131] on icon at bounding box center [576, 130] width 5 height 6
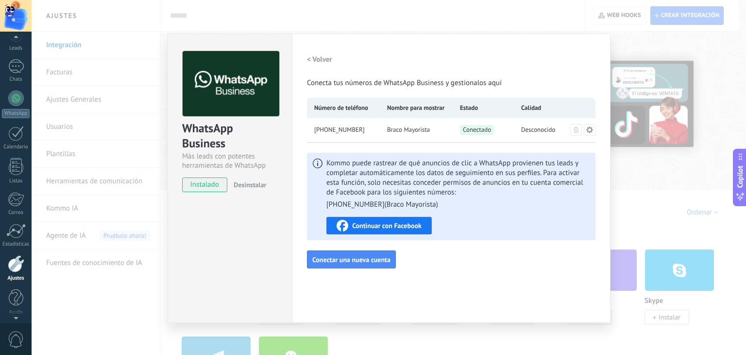
scroll to position [49, 0]
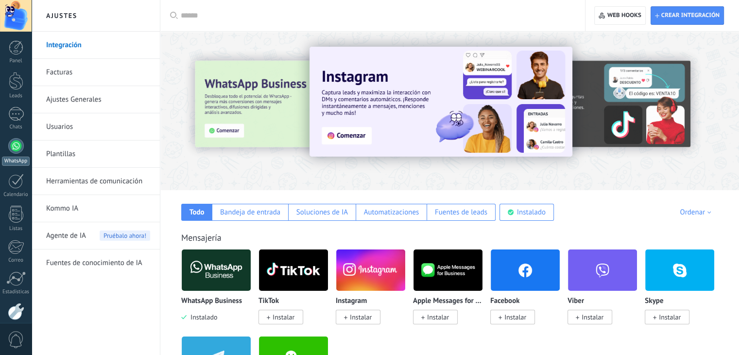
click at [17, 146] on div at bounding box center [16, 146] width 16 height 16
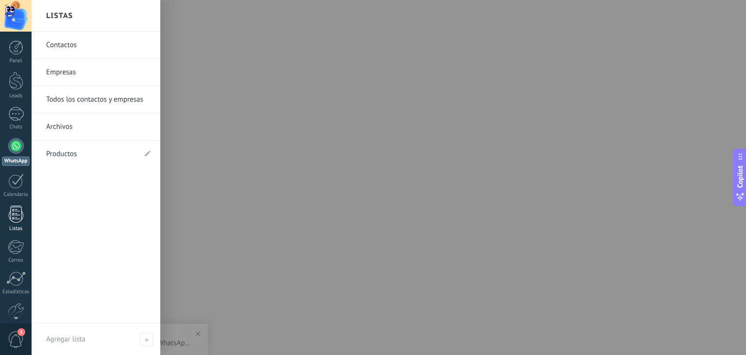
click at [21, 216] on div at bounding box center [16, 213] width 15 height 17
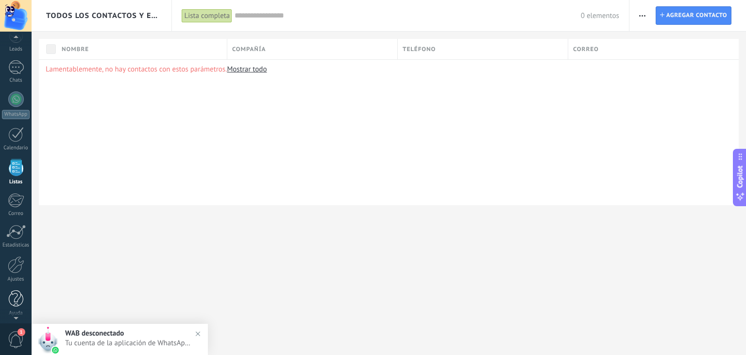
scroll to position [49, 0]
click at [10, 269] on div at bounding box center [16, 262] width 17 height 17
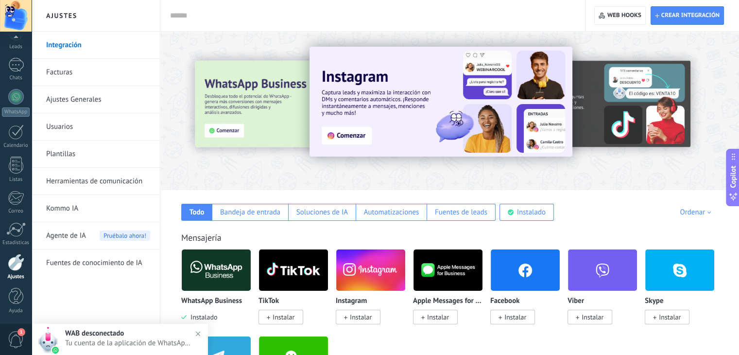
click at [210, 264] on img at bounding box center [216, 269] width 69 height 47
